Goal: Information Seeking & Learning: Learn about a topic

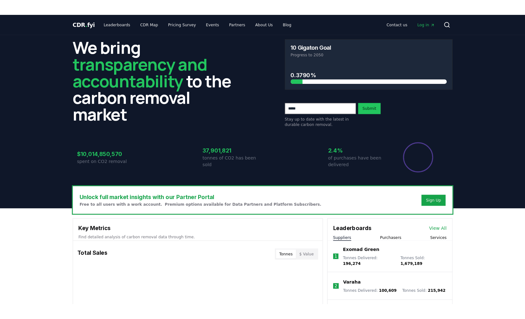
scroll to position [475, 0]
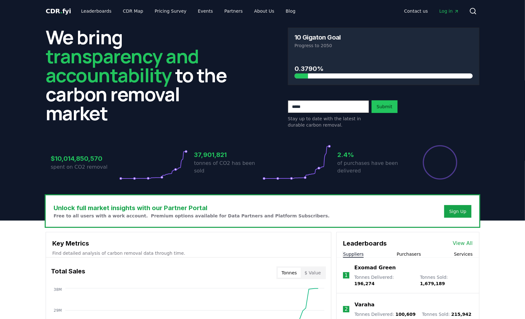
scroll to position [0, 0]
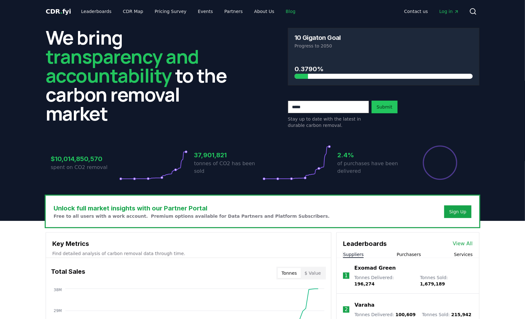
click at [280, 10] on link "Blog" at bounding box center [290, 11] width 20 height 11
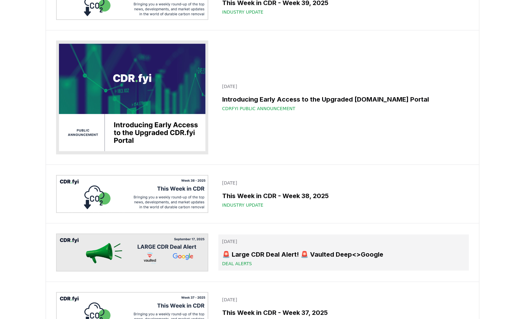
scroll to position [79, 0]
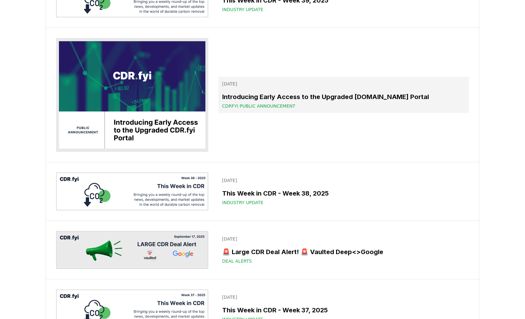
click at [301, 96] on h3 "Introducing Early Access to the Upgraded CDR.fyi Portal" at bounding box center [343, 97] width 243 height 10
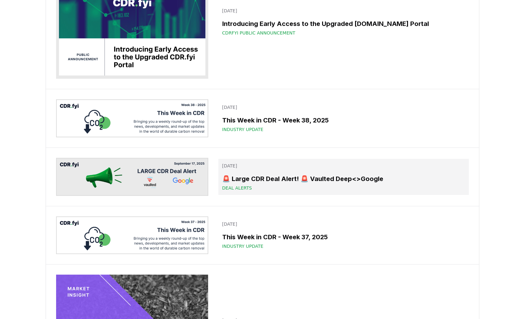
scroll to position [158, 0]
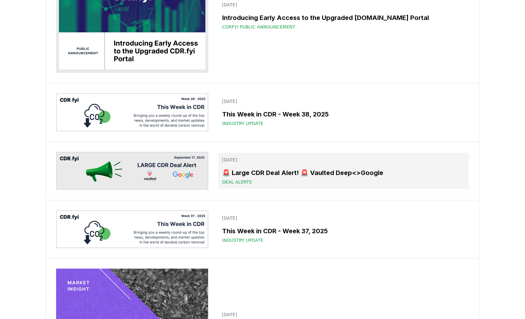
click at [275, 173] on h3 "🚨 Large CDR Deal Alert! 🚨 Vaulted Deep<>Google" at bounding box center [343, 173] width 243 height 10
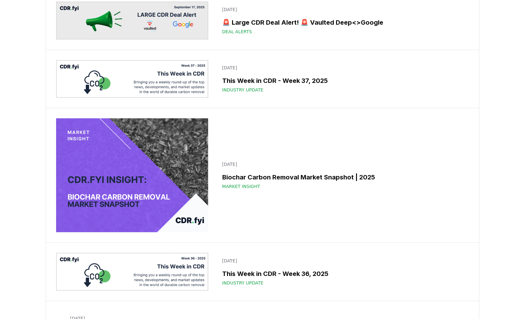
scroll to position [357, 0]
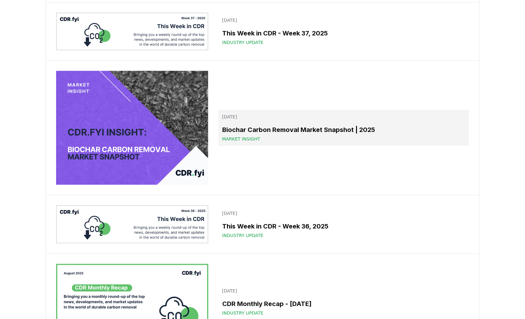
click at [287, 132] on h3 "Biochar Carbon Removal Market Snapshot | 2025" at bounding box center [343, 130] width 243 height 10
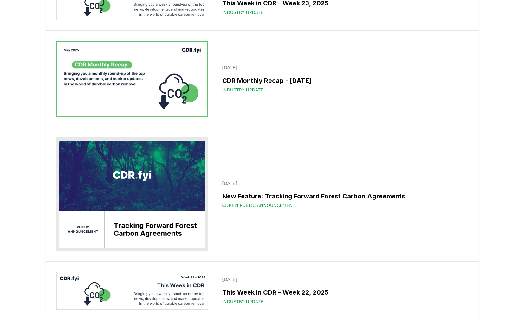
scroll to position [2100, 0]
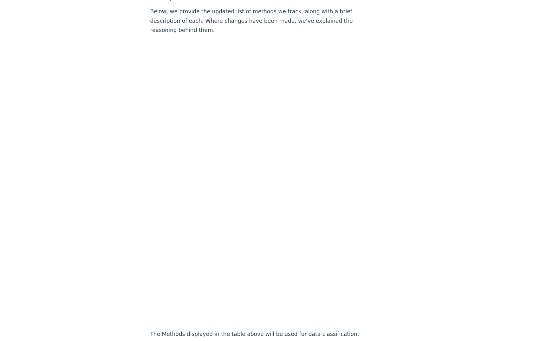
scroll to position [634, 0]
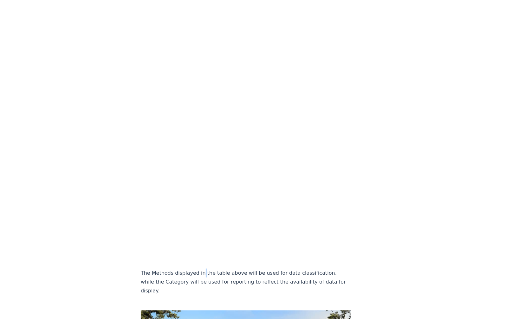
drag, startPoint x: 199, startPoint y: 179, endPoint x: 202, endPoint y: 193, distance: 13.9
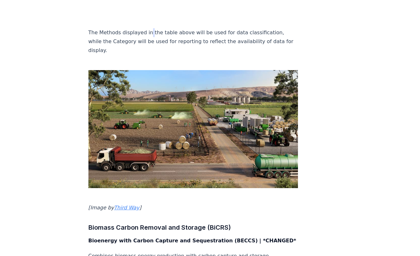
scroll to position [887, 0]
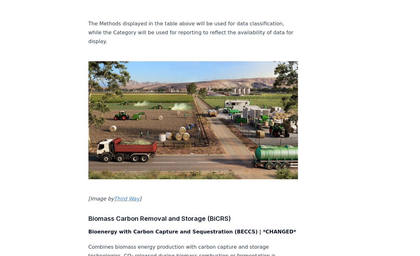
scroll to position [856, 0]
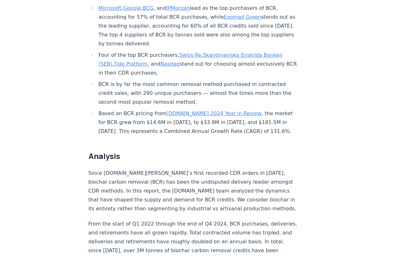
scroll to position [475, 0]
